Goal: Task Accomplishment & Management: Manage account settings

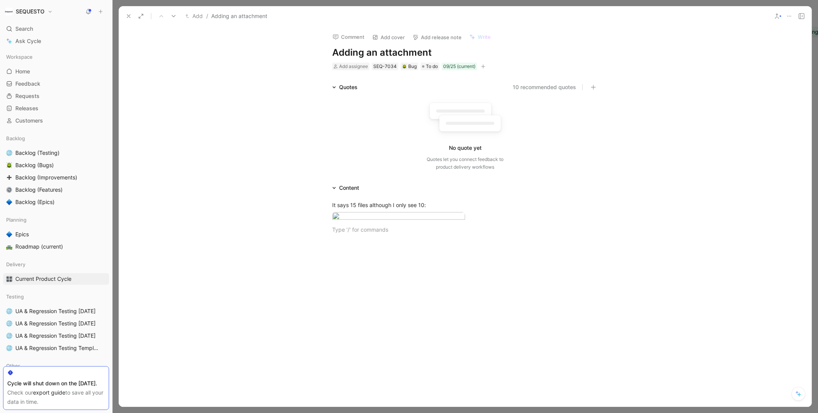
click at [128, 15] on icon at bounding box center [129, 16] width 6 height 6
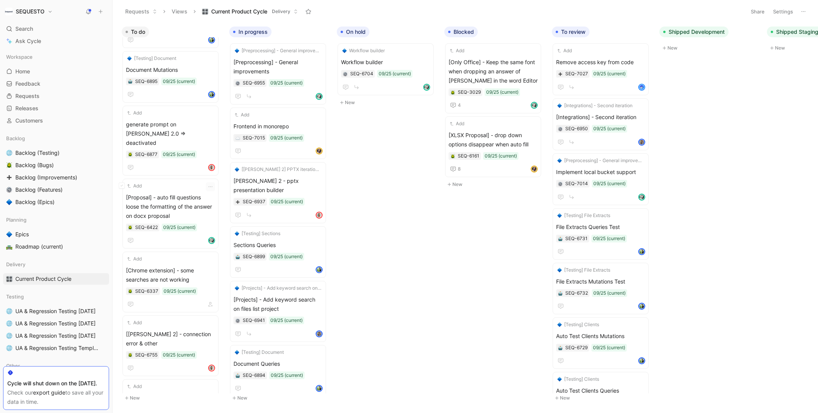
scroll to position [819, 0]
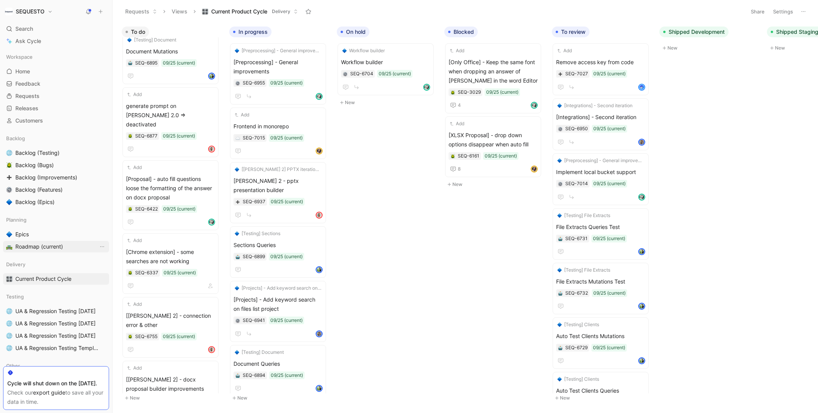
click at [22, 245] on span "Roadmap (current)" at bounding box center [39, 247] width 48 height 8
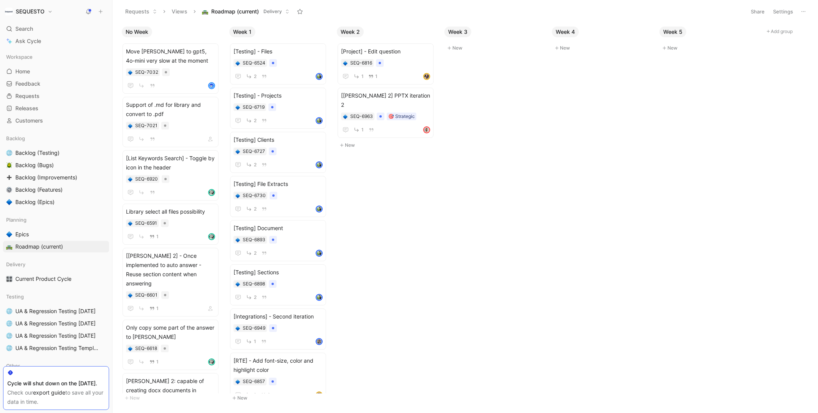
click at [40, 12] on h1 "SEQUESTO" at bounding box center [30, 11] width 29 height 7
click at [36, 78] on div "Workspace settings G then S" at bounding box center [52, 79] width 94 height 12
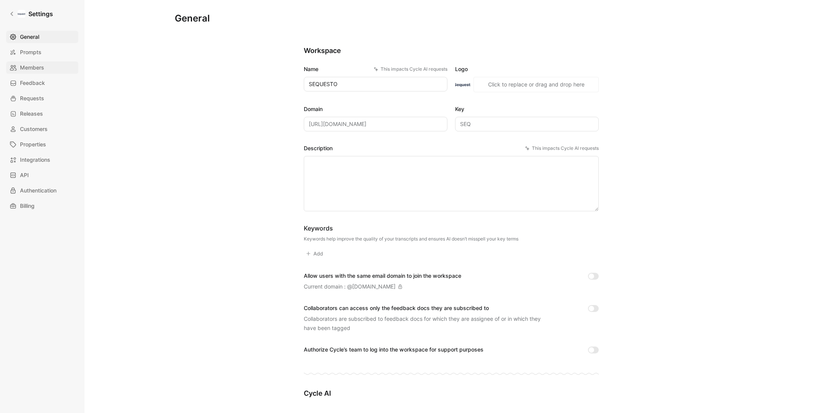
click at [36, 70] on span "Members" at bounding box center [32, 67] width 24 height 9
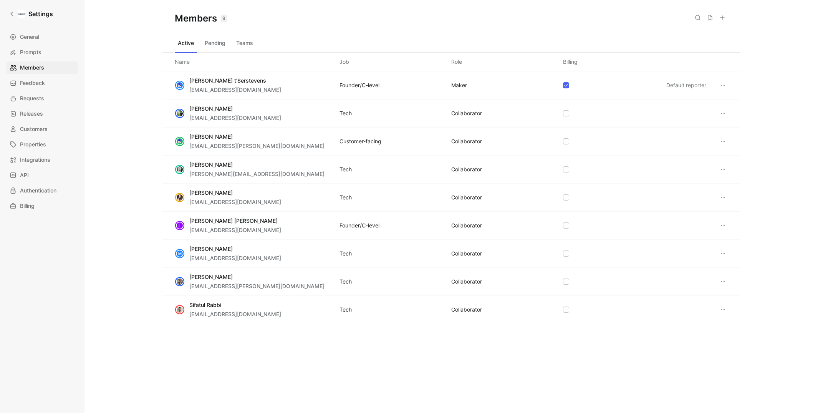
click at [721, 17] on icon at bounding box center [722, 18] width 6 height 6
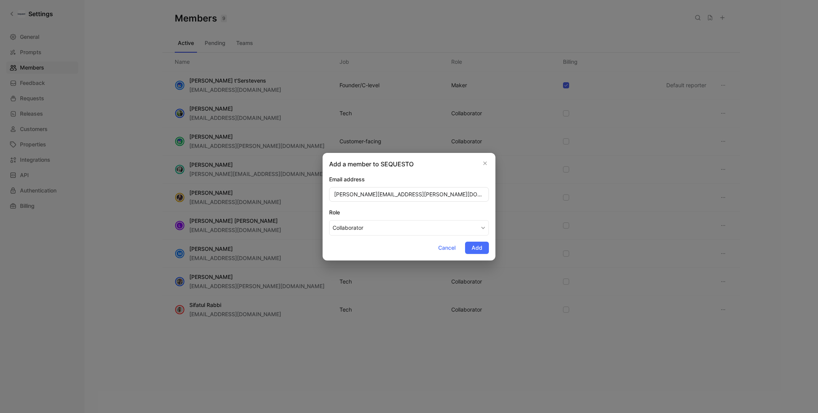
type input "[PERSON_NAME][EMAIL_ADDRESS][PERSON_NAME][DOMAIN_NAME]"
click at [394, 181] on div "Email address" at bounding box center [409, 179] width 160 height 9
click at [484, 250] on button "Add" at bounding box center [477, 248] width 24 height 12
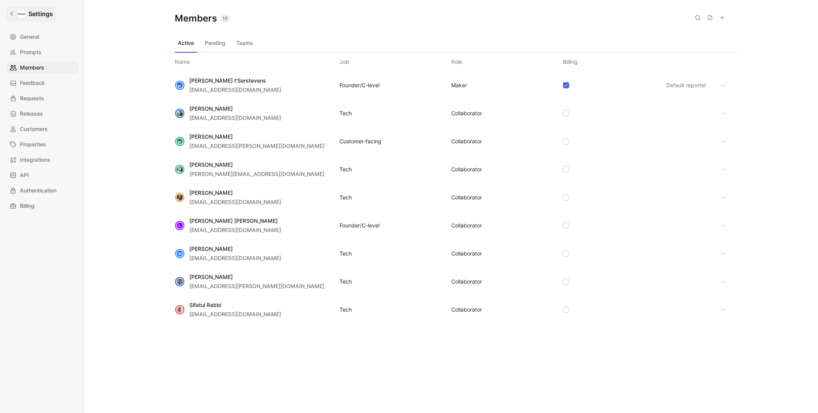
click at [13, 16] on icon at bounding box center [11, 13] width 5 height 5
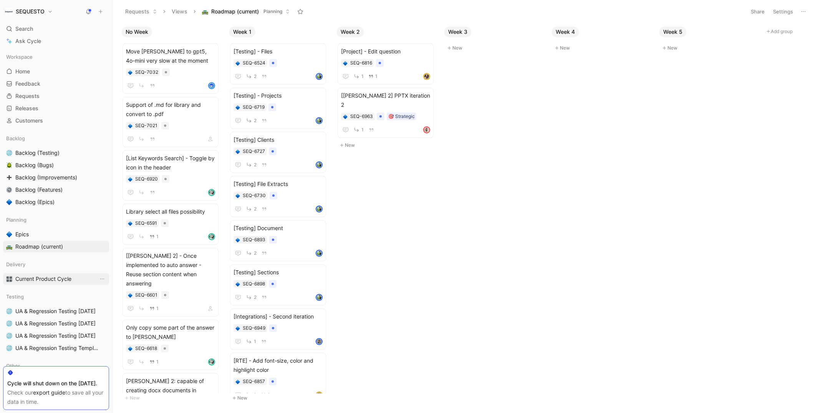
click at [41, 283] on link "Current Product Cycle" at bounding box center [56, 279] width 106 height 12
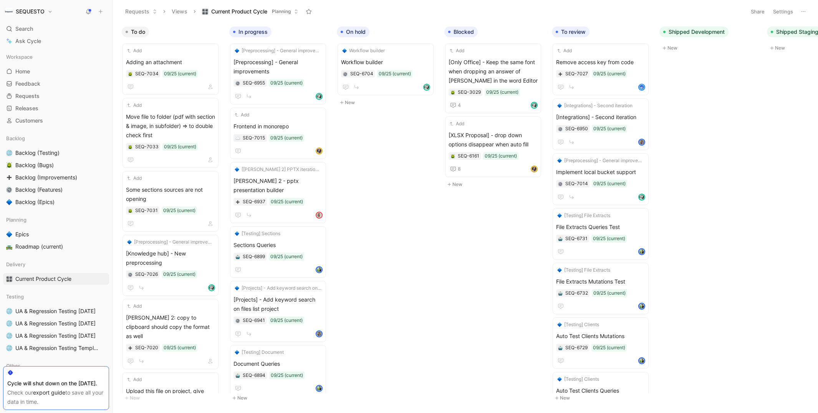
click at [802, 14] on icon at bounding box center [803, 11] width 6 height 6
